Goal: Task Accomplishment & Management: Manage account settings

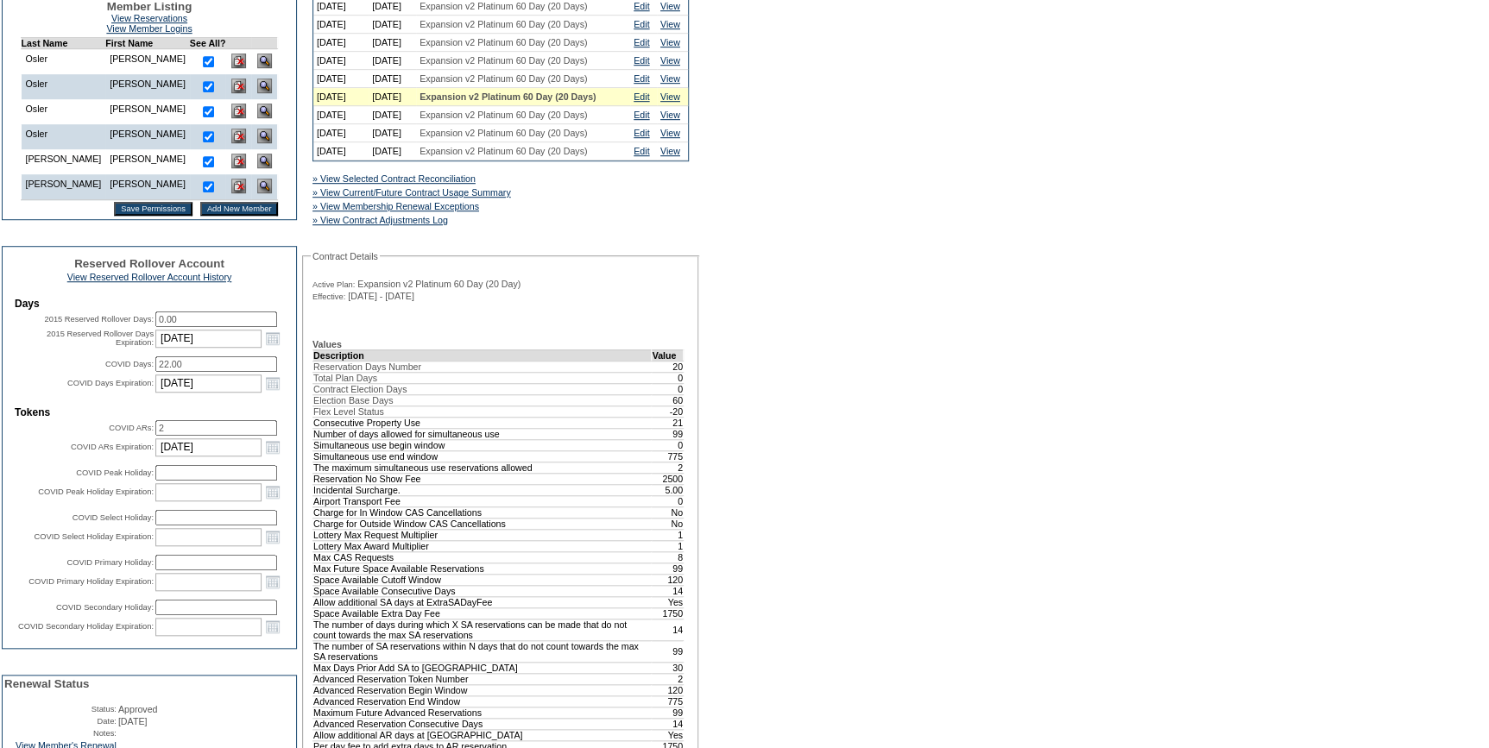
scroll to position [549, 0]
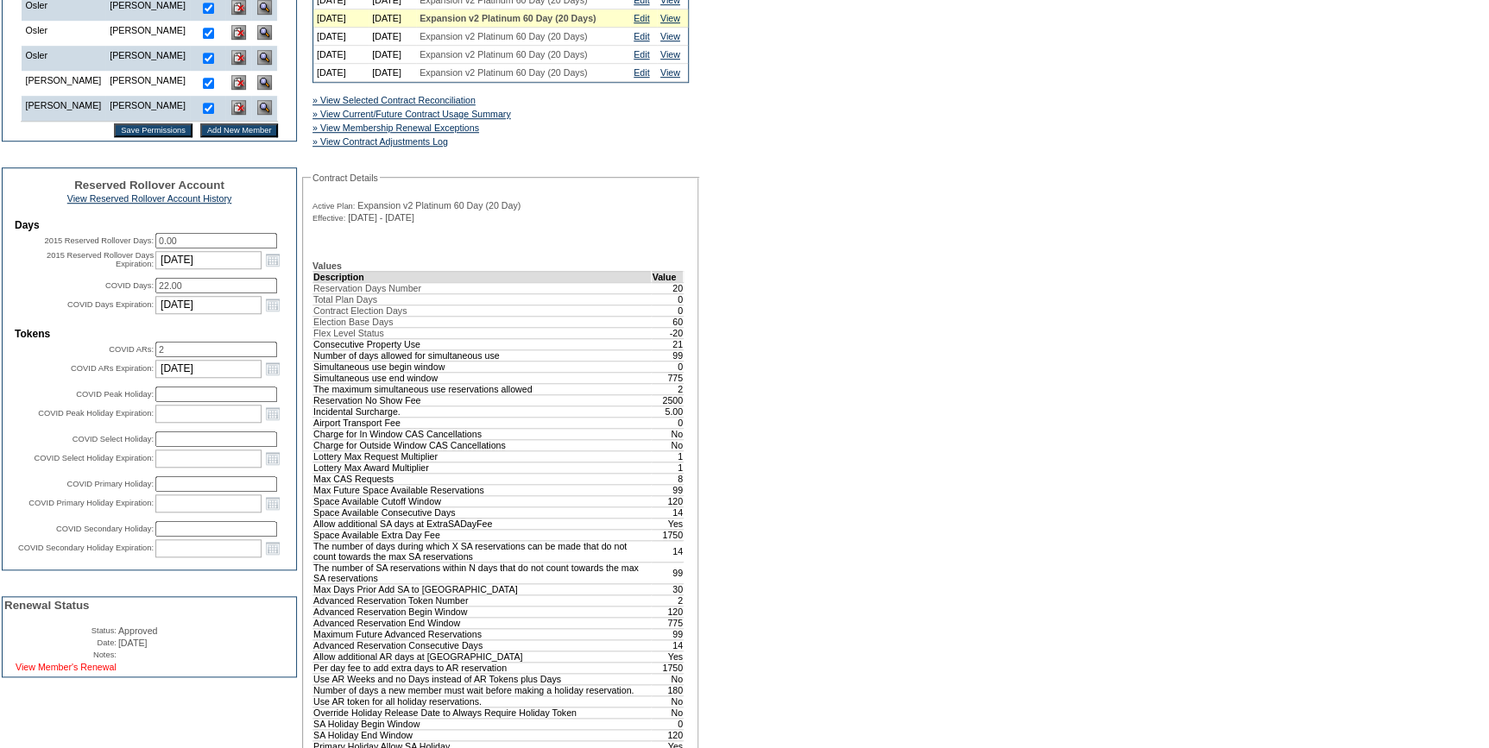
click at [104, 672] on link "View Member's Renewal" at bounding box center [66, 667] width 101 height 10
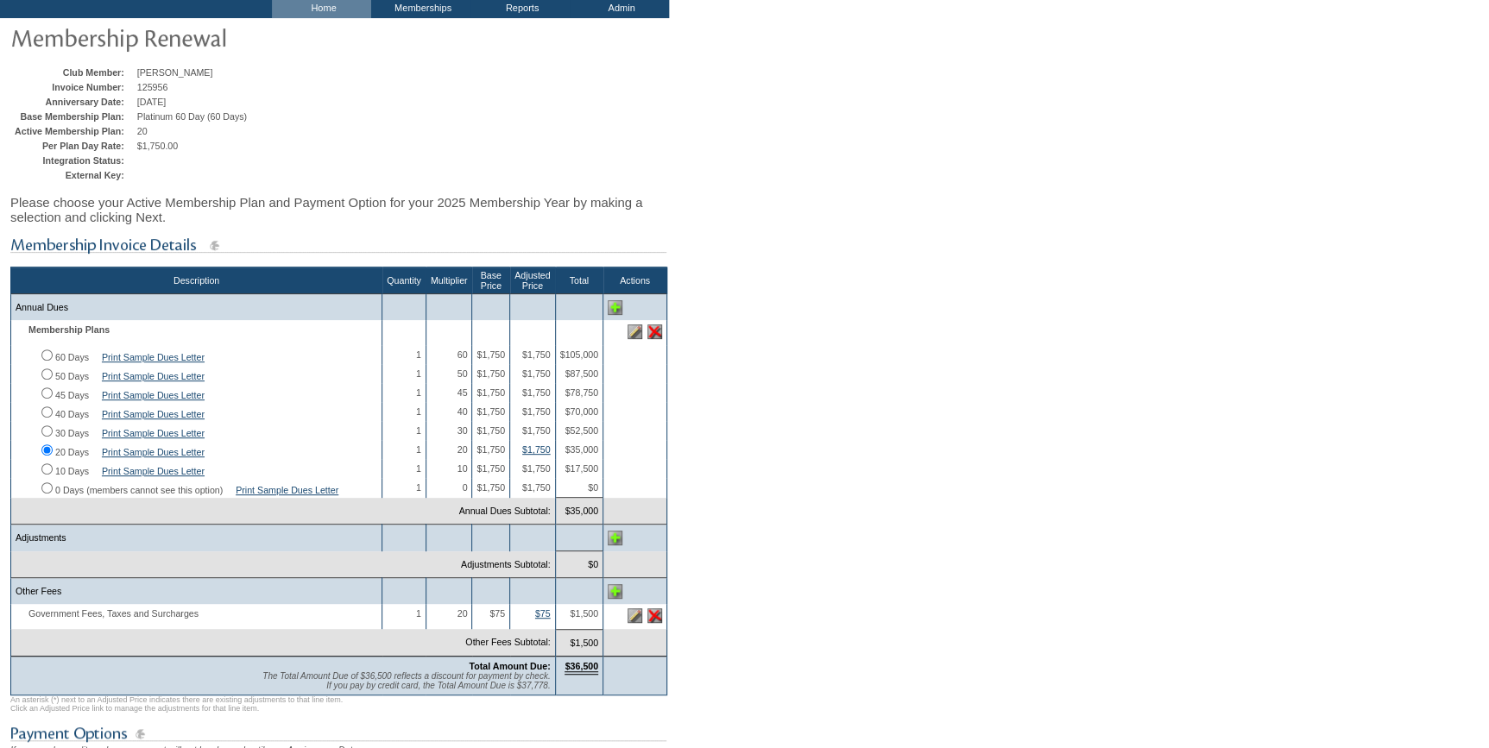
scroll to position [235, 0]
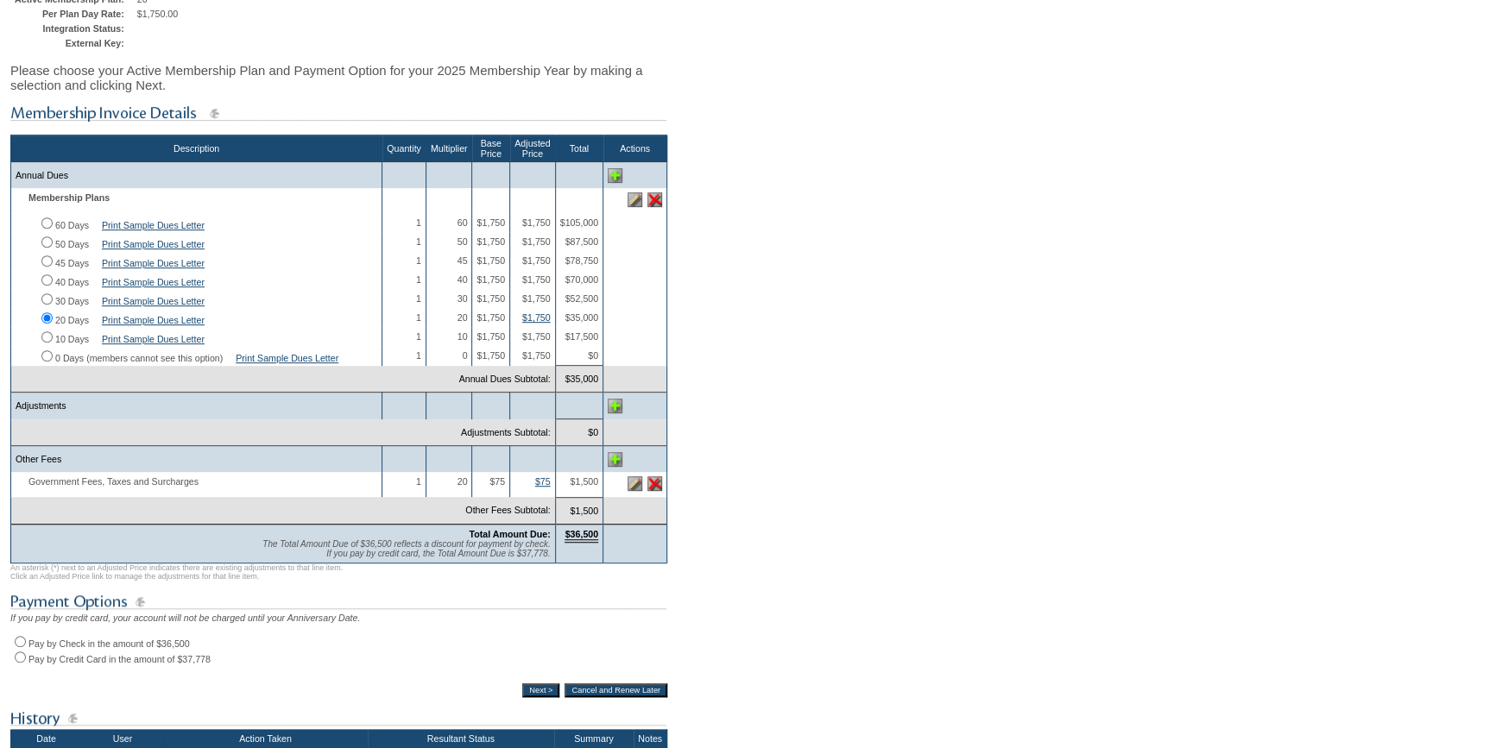
click at [616, 413] on img at bounding box center [615, 406] width 15 height 15
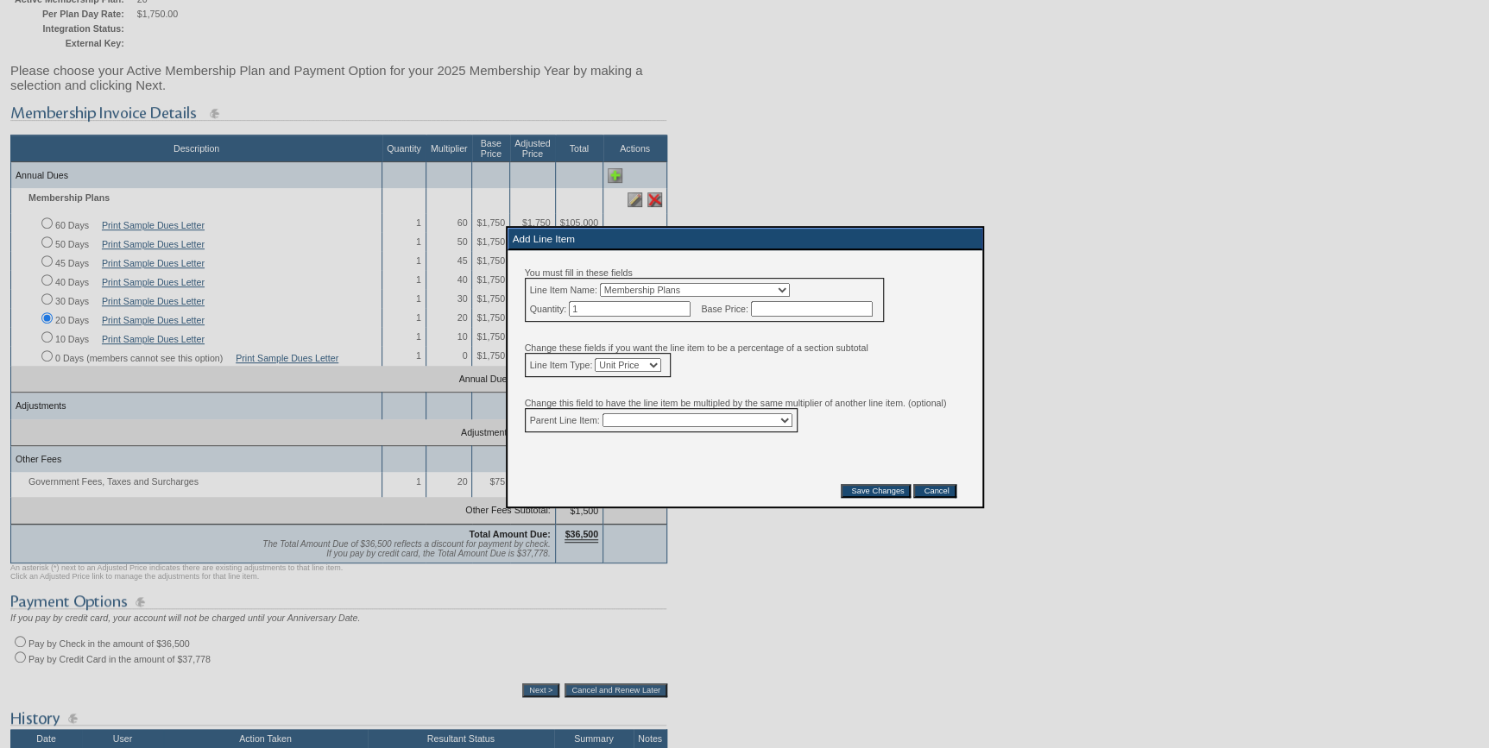
click at [726, 291] on select "Membership Plans Classic Annual Dues Government Fees, Taxes and Surcharges Any …" at bounding box center [695, 290] width 190 height 14
select select "14"
click at [610, 283] on select "Membership Plans Classic Annual Dues Government Fees, Taxes and Surcharges Any …" at bounding box center [695, 290] width 190 height 14
click at [820, 311] on input "text" at bounding box center [812, 309] width 122 height 16
type input "-9000"
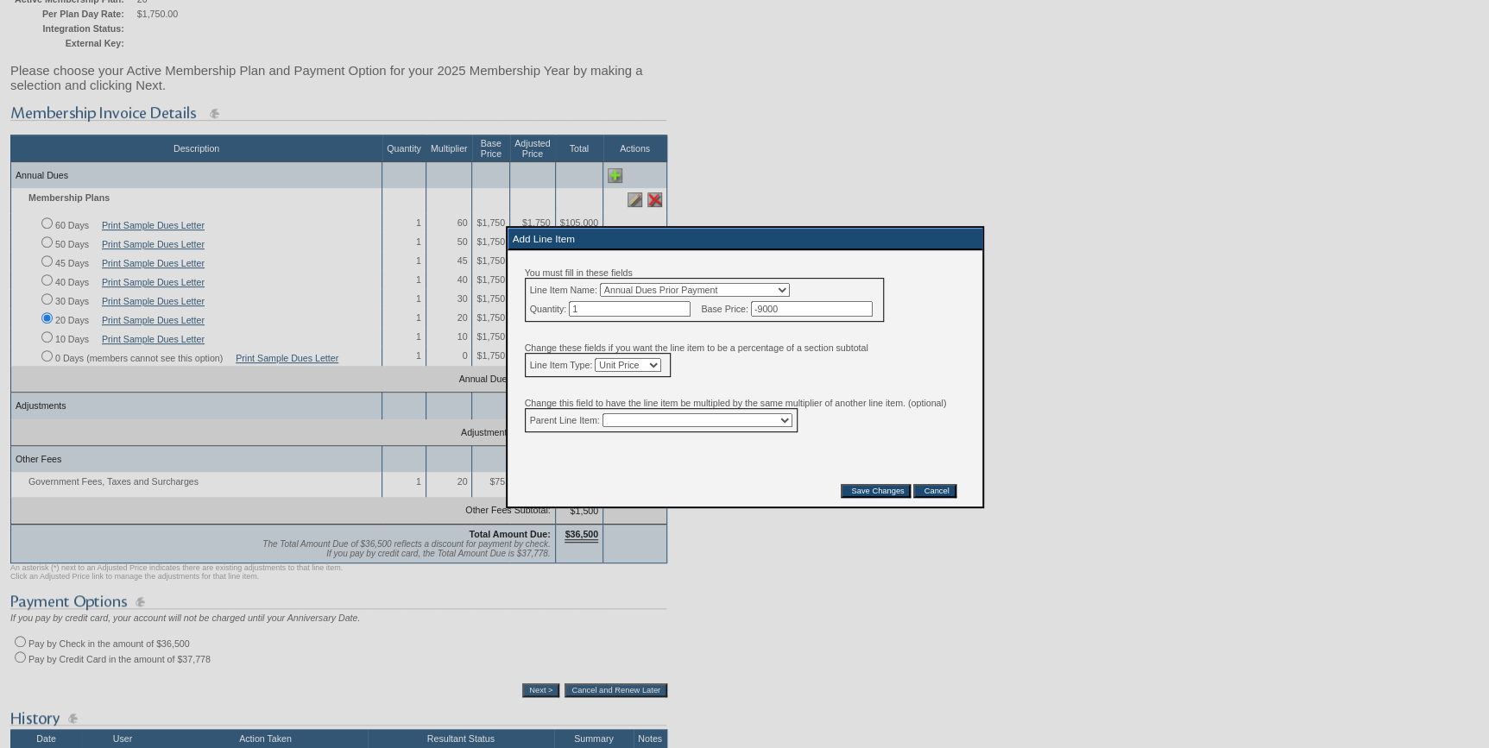
click at [867, 498] on input "Save Changes" at bounding box center [876, 491] width 70 height 14
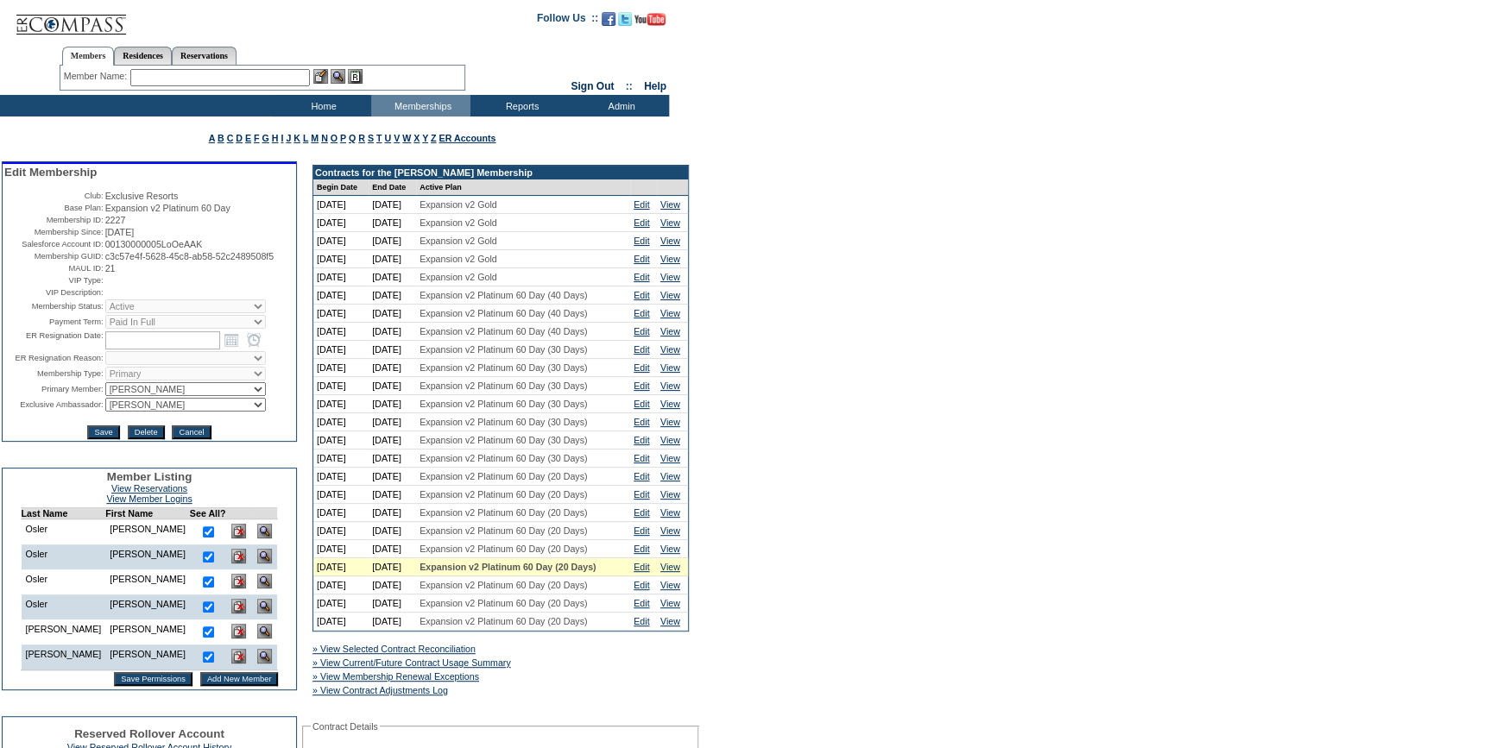
drag, startPoint x: 463, startPoint y: 699, endPoint x: 432, endPoint y: 646, distance: 61.6
click at [463, 671] on div "» View Current/Future Contract Usage Summary" at bounding box center [442, 662] width 266 height 17
drag, startPoint x: 450, startPoint y: 704, endPoint x: 388, endPoint y: 498, distance: 215.2
click at [450, 682] on link "» View Membership Renewal Exceptions" at bounding box center [395, 676] width 167 height 10
